Goal: Information Seeking & Learning: Learn about a topic

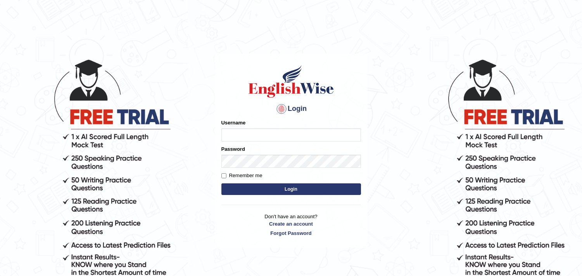
type input "[PERSON_NAME]"
click at [260, 191] on button "Login" at bounding box center [291, 189] width 140 height 12
type input "harishgupta"
click at [262, 188] on button "Login" at bounding box center [291, 189] width 140 height 12
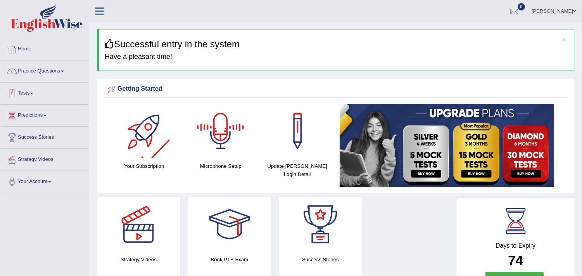
click at [58, 71] on link "Practice Questions" at bounding box center [44, 69] width 88 height 19
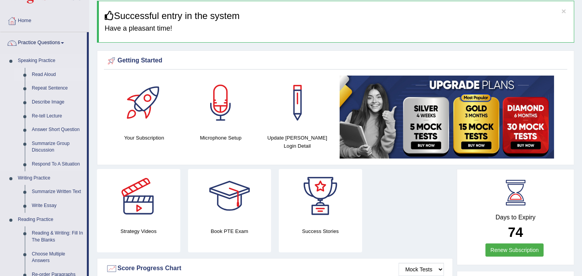
scroll to position [43, 0]
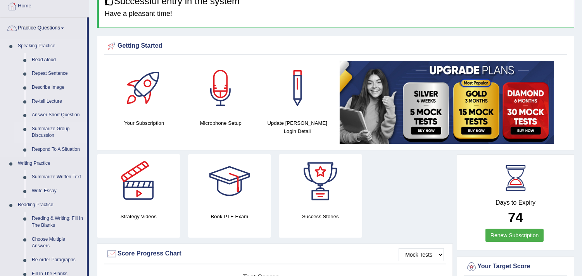
click at [56, 131] on link "Summarize Group Discussion" at bounding box center [57, 132] width 59 height 21
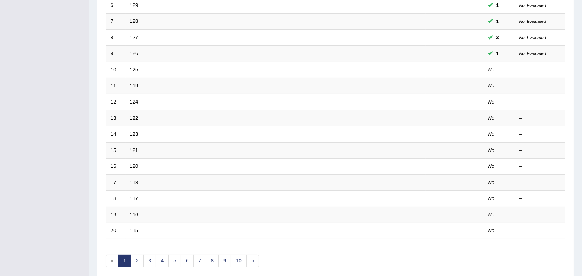
scroll to position [237, 0]
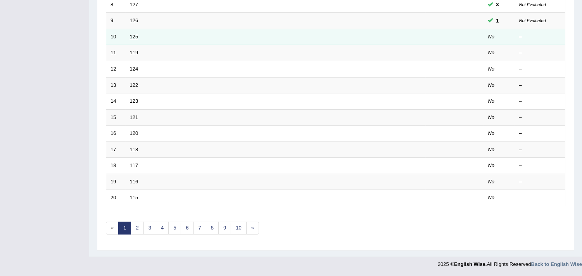
click at [135, 36] on link "125" at bounding box center [134, 37] width 9 height 6
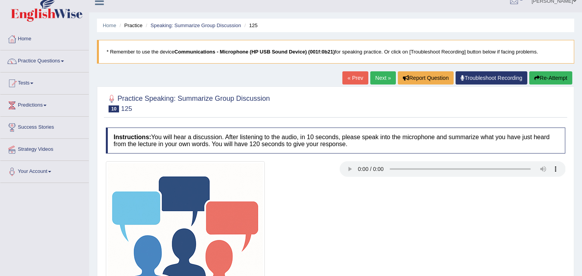
scroll to position [43, 0]
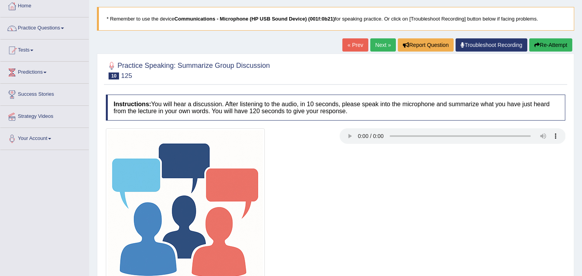
click at [370, 219] on div at bounding box center [335, 207] width 467 height 159
click at [373, 43] on link "Next »" at bounding box center [383, 44] width 26 height 13
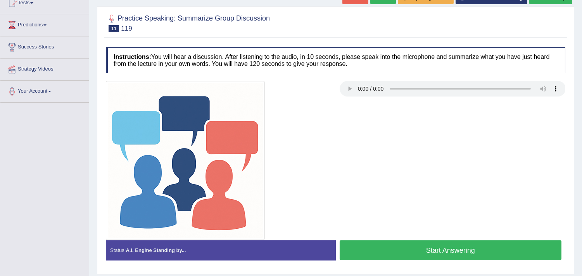
scroll to position [131, 0]
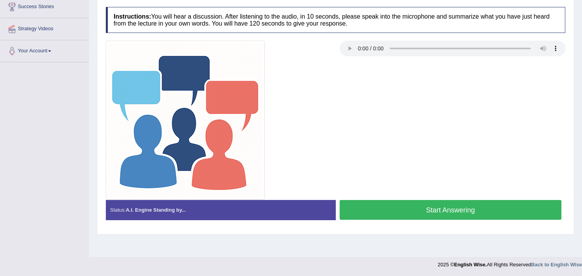
click at [403, 211] on button "Start Answering" at bounding box center [451, 210] width 222 height 20
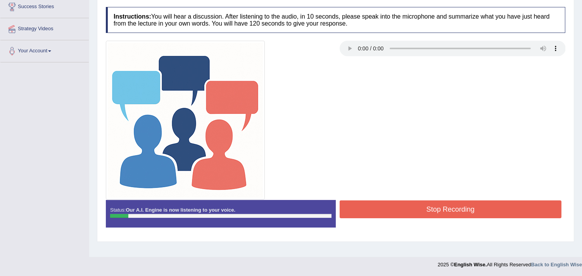
scroll to position [14, 0]
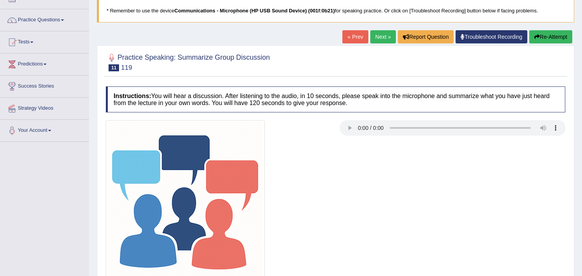
click at [535, 93] on div "Instructions: You will hear a discussion. After listening to the audio, in 10 s…" at bounding box center [335, 200] width 463 height 234
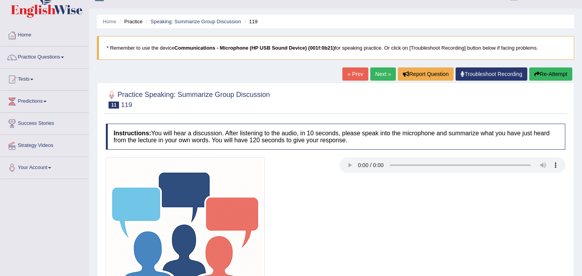
scroll to position [0, 0]
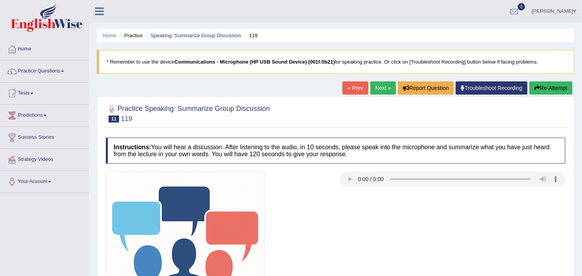
click at [544, 88] on button "Re-Attempt" at bounding box center [550, 87] width 43 height 13
click at [537, 91] on button "Re-Attempt" at bounding box center [550, 87] width 43 height 13
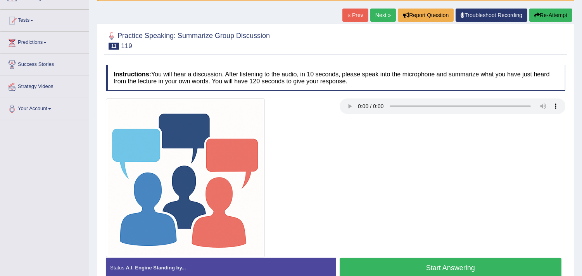
scroll to position [86, 0]
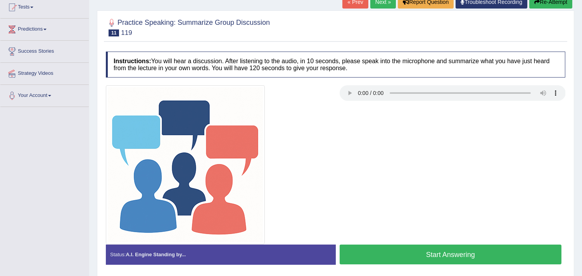
click at [402, 251] on button "Start Answering" at bounding box center [451, 255] width 222 height 20
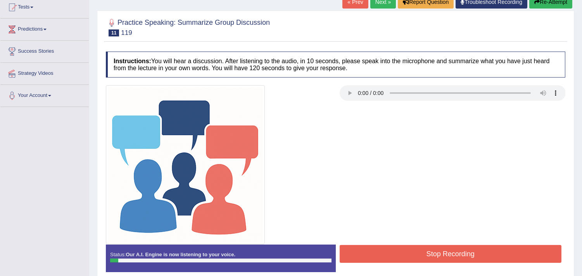
click at [545, 5] on button "Re-Attempt" at bounding box center [550, 1] width 43 height 13
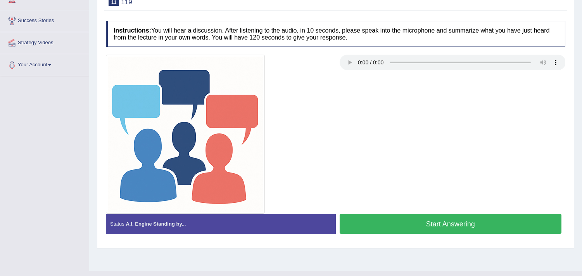
scroll to position [131, 0]
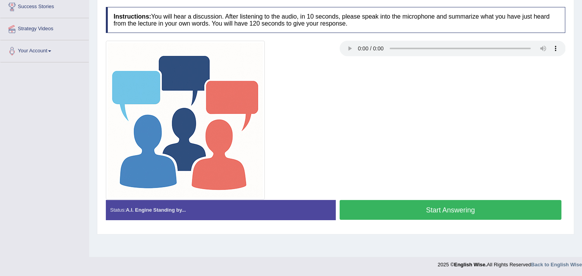
click at [495, 208] on button "Start Answering" at bounding box center [451, 210] width 222 height 20
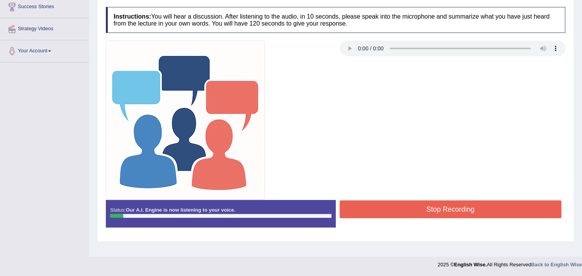
click at [405, 130] on div at bounding box center [335, 120] width 467 height 159
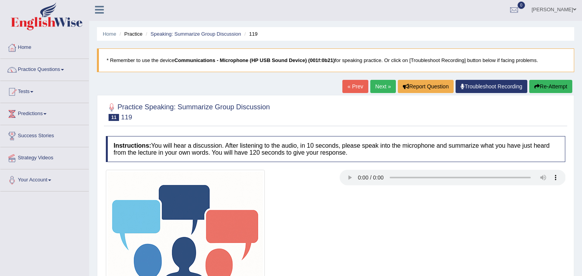
scroll to position [0, 0]
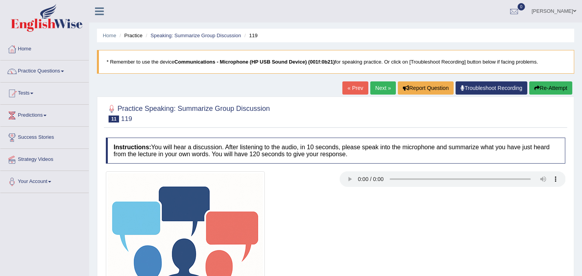
click at [537, 88] on icon "button" at bounding box center [536, 87] width 5 height 5
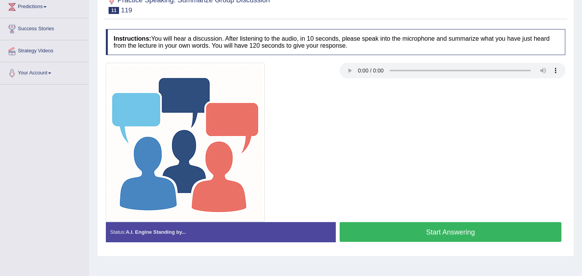
scroll to position [88, 0]
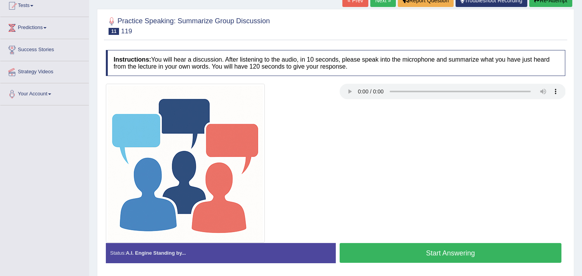
click at [427, 251] on button "Start Answering" at bounding box center [451, 253] width 222 height 20
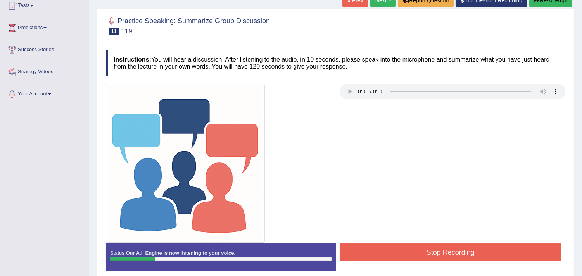
click at [544, 4] on button "Re-Attempt" at bounding box center [550, 0] width 43 height 13
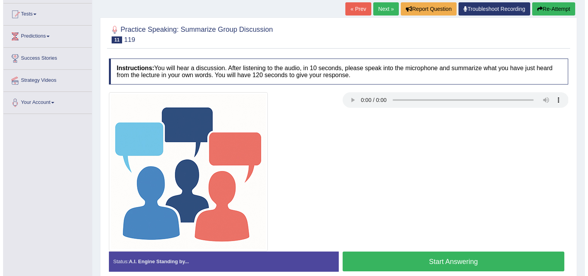
scroll to position [86, 0]
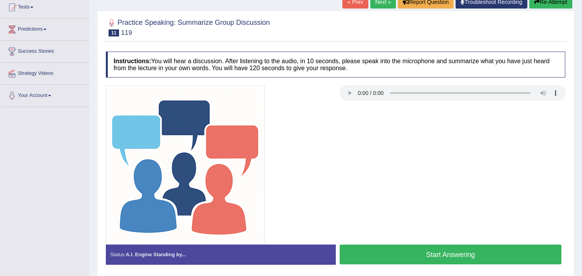
click at [418, 255] on button "Start Answering" at bounding box center [451, 255] width 222 height 20
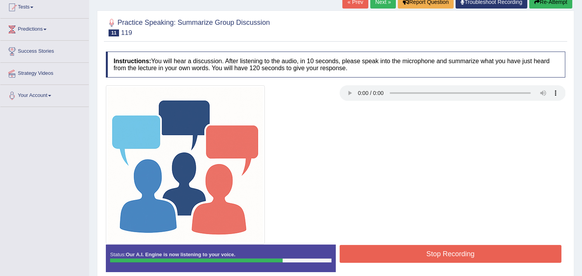
click at [374, 256] on button "Stop Recording" at bounding box center [451, 254] width 222 height 18
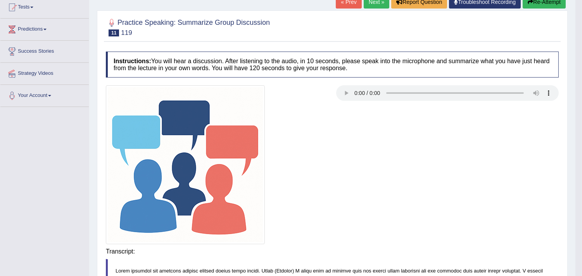
click at [370, 216] on div at bounding box center [332, 164] width 461 height 159
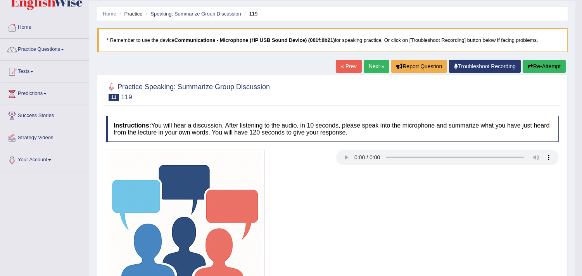
scroll to position [0, 0]
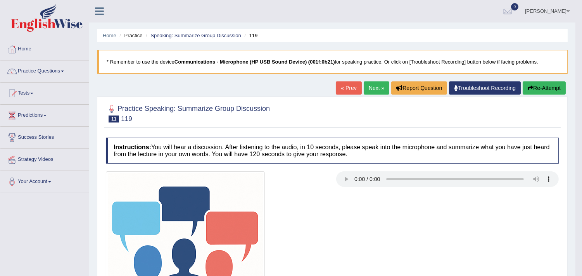
click at [373, 86] on link "Next »" at bounding box center [377, 87] width 26 height 13
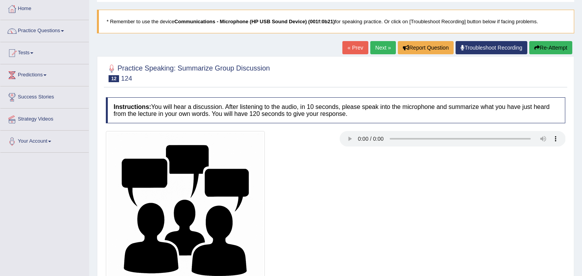
scroll to position [86, 0]
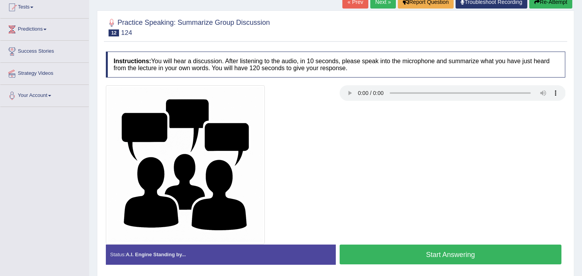
click at [347, 126] on div at bounding box center [335, 164] width 467 height 159
click at [439, 261] on button "Start Answering" at bounding box center [451, 255] width 222 height 20
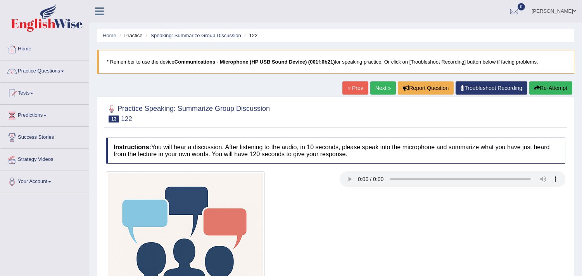
scroll to position [43, 0]
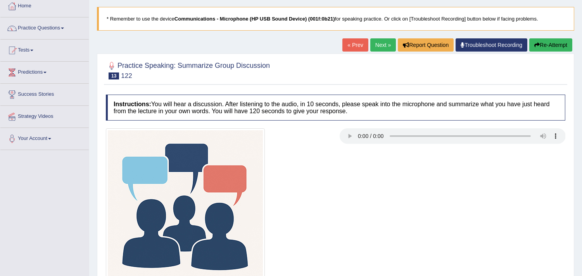
click at [347, 48] on link "« Prev" at bounding box center [355, 44] width 26 height 13
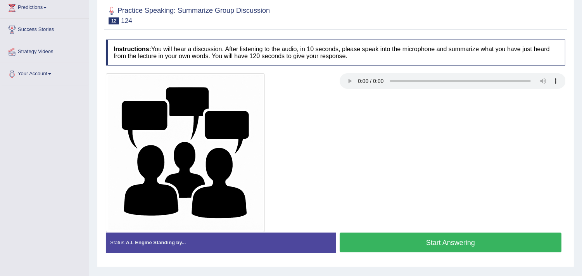
scroll to position [129, 0]
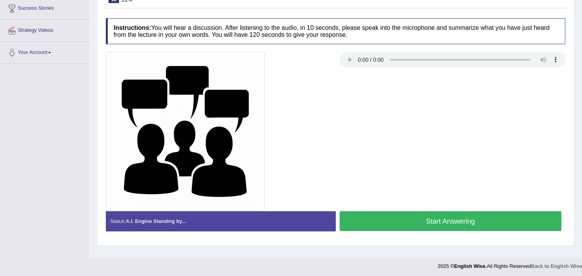
click at [409, 224] on button "Start Answering" at bounding box center [451, 221] width 222 height 20
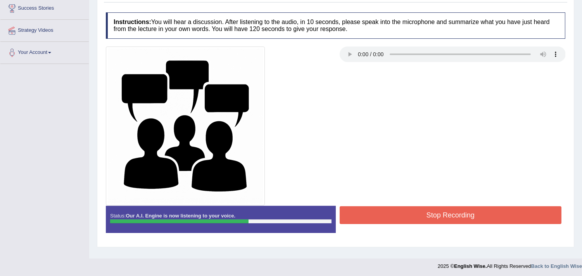
click at [453, 213] on button "Stop Recording" at bounding box center [451, 215] width 222 height 18
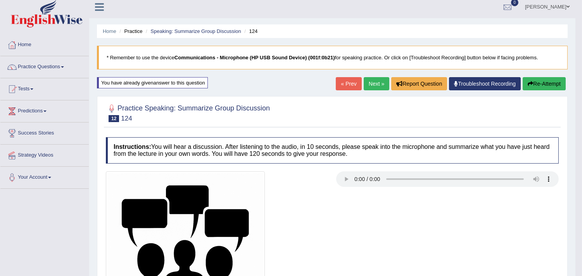
scroll to position [0, 0]
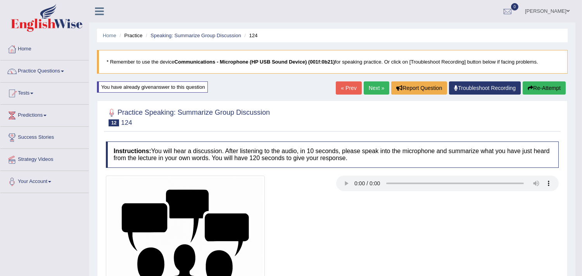
click at [282, 273] on div at bounding box center [217, 255] width 230 height 159
click at [59, 79] on link "Practice Questions" at bounding box center [44, 69] width 88 height 19
